Goal: Check status: Check status

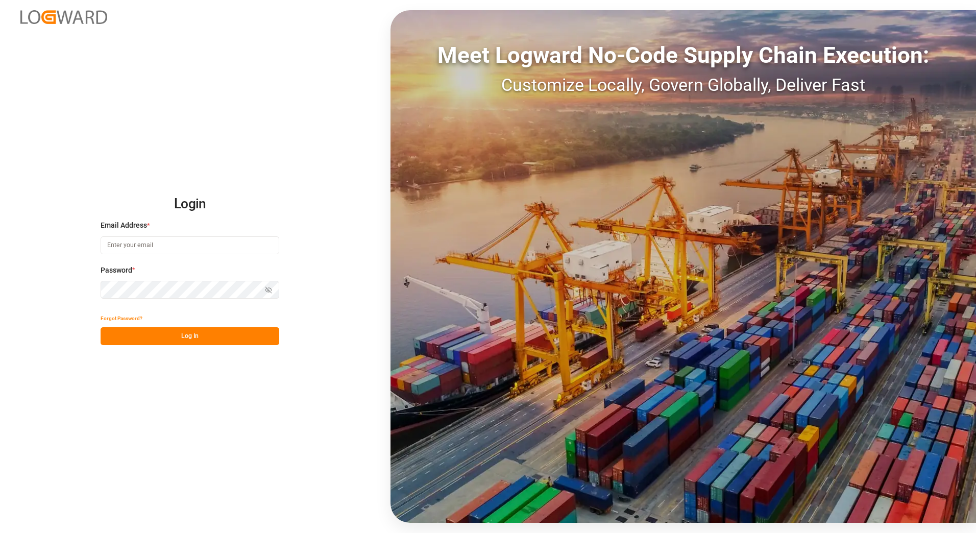
click at [134, 245] on input at bounding box center [190, 245] width 179 height 18
type input "[PERSON_NAME][EMAIL_ADDRESS][PERSON_NAME][DOMAIN_NAME]"
click at [118, 328] on button "Log In" at bounding box center [190, 336] width 179 height 18
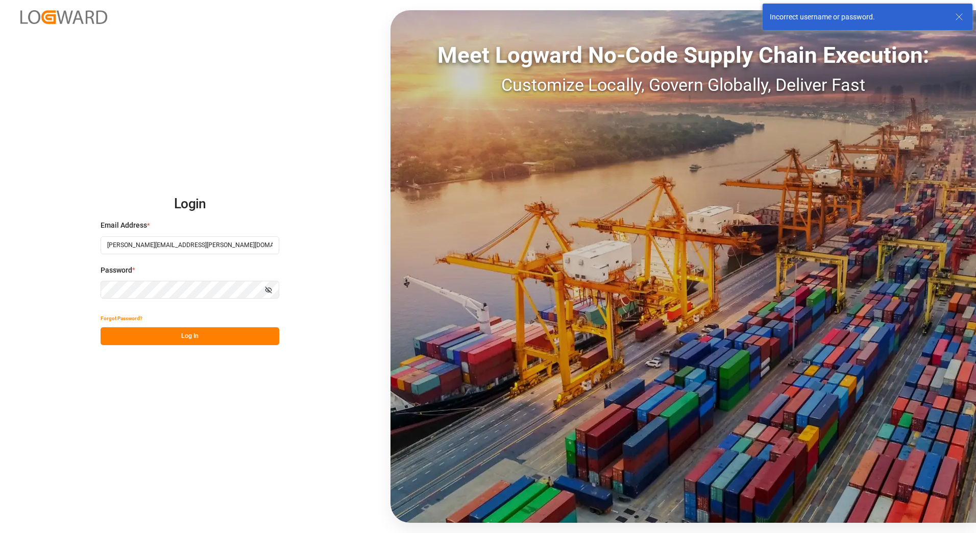
click at [266, 287] on icon "button" at bounding box center [269, 290] width 6 height 6
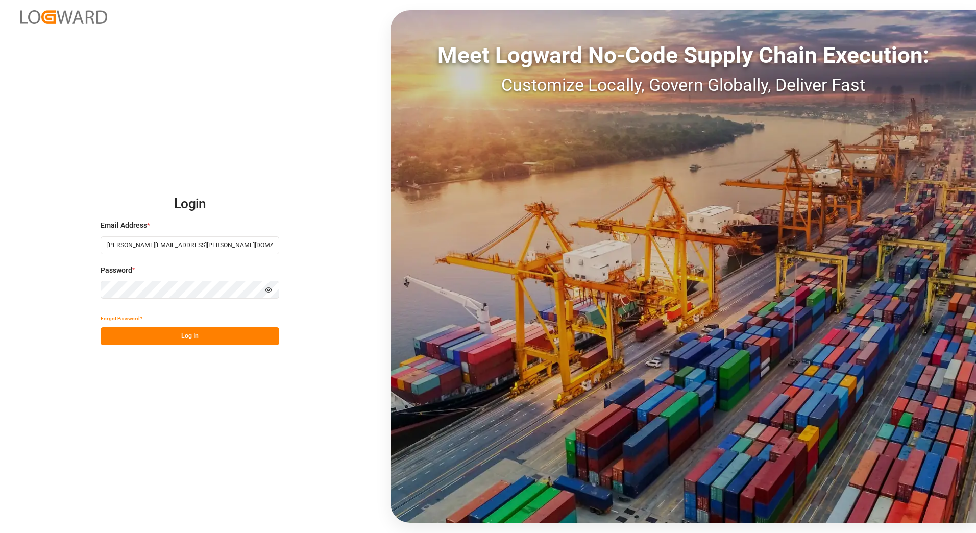
click at [157, 334] on button "Log In" at bounding box center [190, 336] width 179 height 18
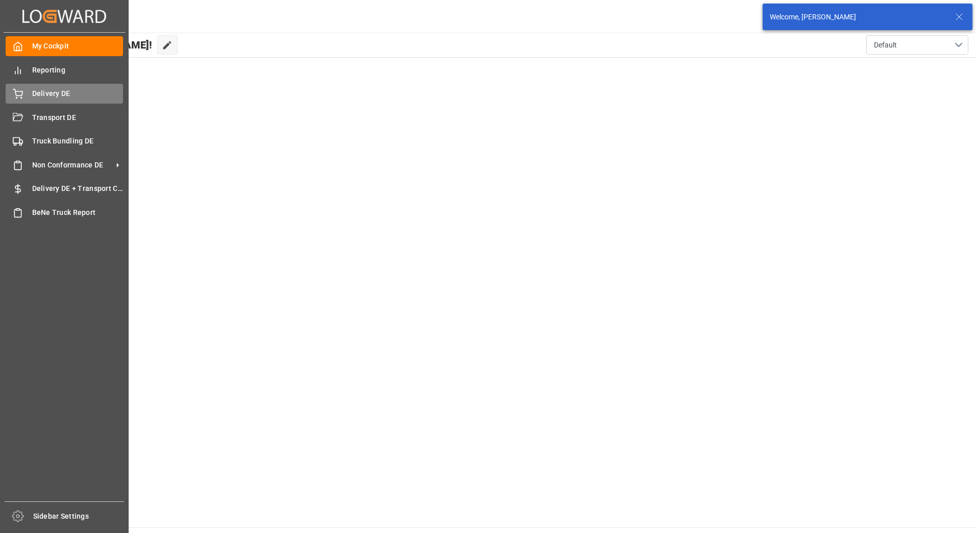
click at [45, 99] on span "Delivery DE" at bounding box center [77, 93] width 91 height 11
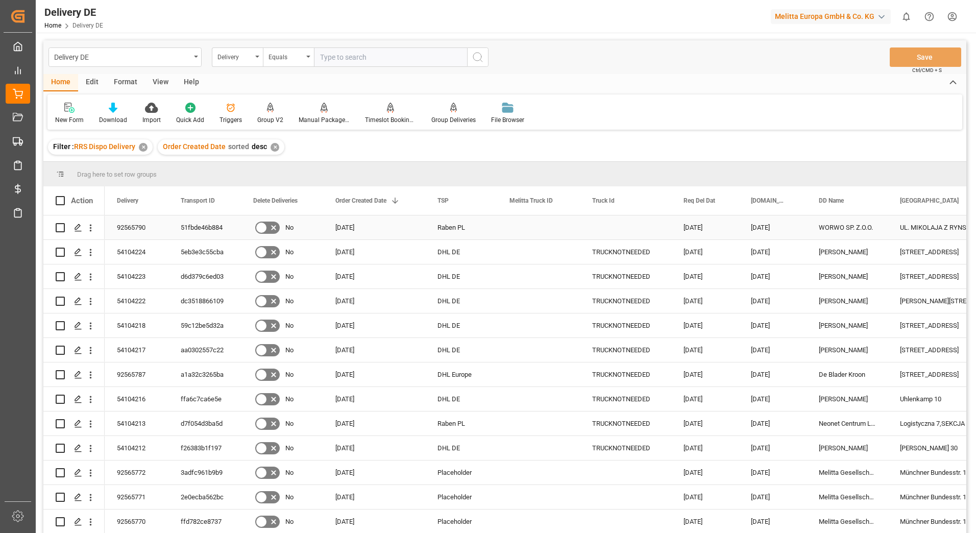
click at [128, 228] on div "92565790" at bounding box center [137, 227] width 64 height 24
click at [186, 226] on div "51fbde46b884" at bounding box center [204, 227] width 72 height 24
click at [126, 231] on div "92565790" at bounding box center [137, 227] width 64 height 24
click at [203, 228] on div "51fbde46b884" at bounding box center [204, 227] width 72 height 24
